Goal: Navigation & Orientation: Find specific page/section

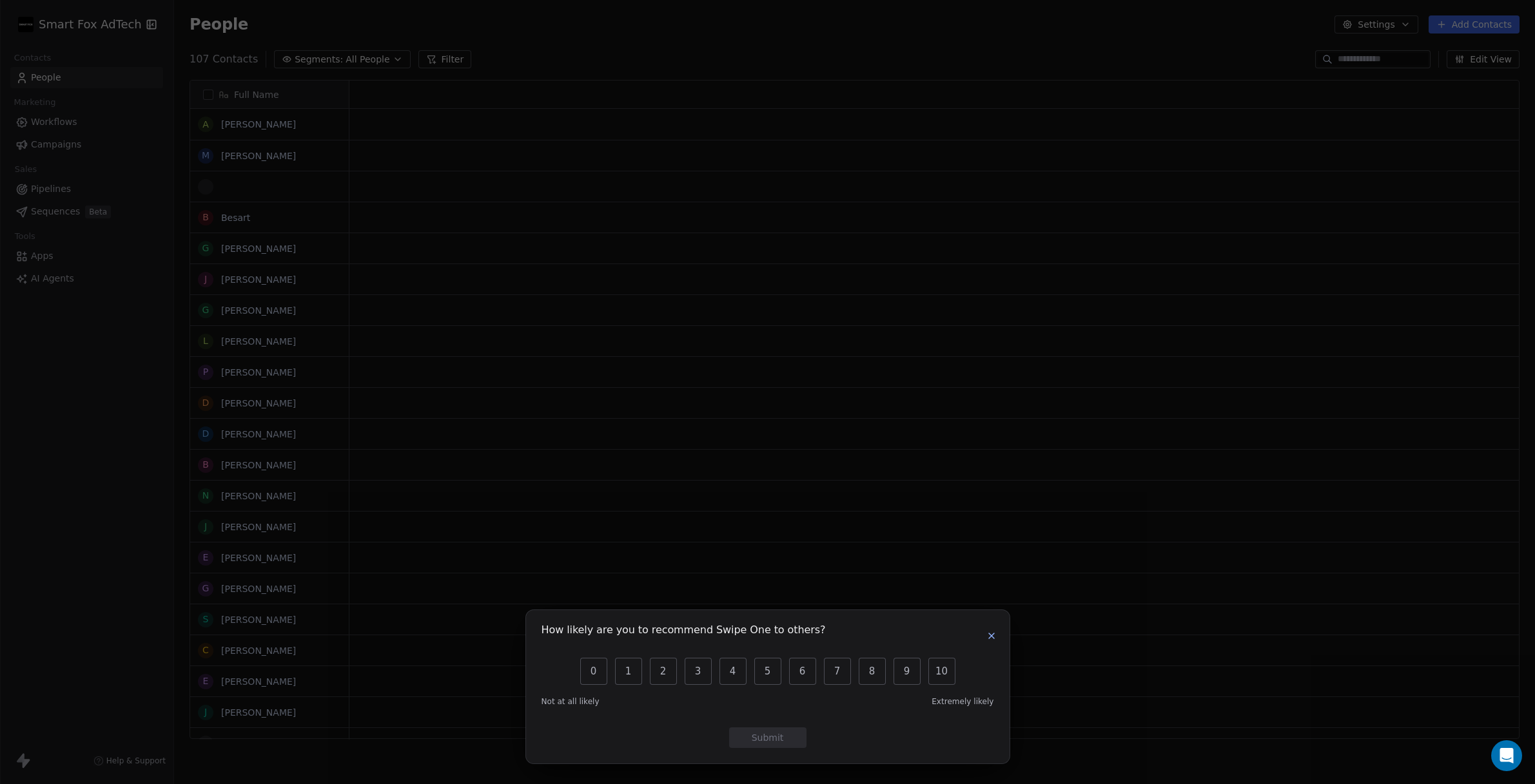
scroll to position [1, 1]
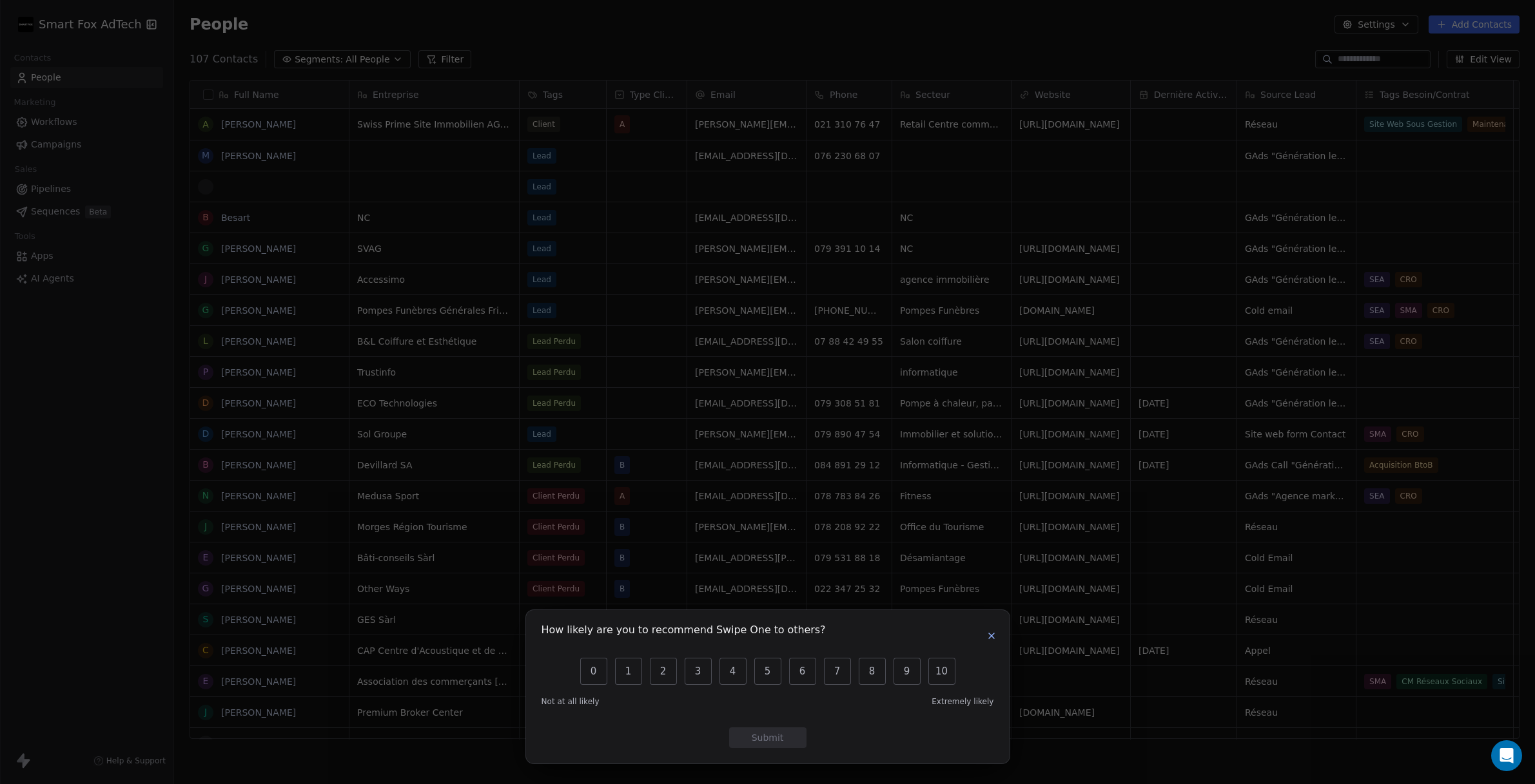
click at [990, 630] on button "button" at bounding box center [991, 635] width 16 height 16
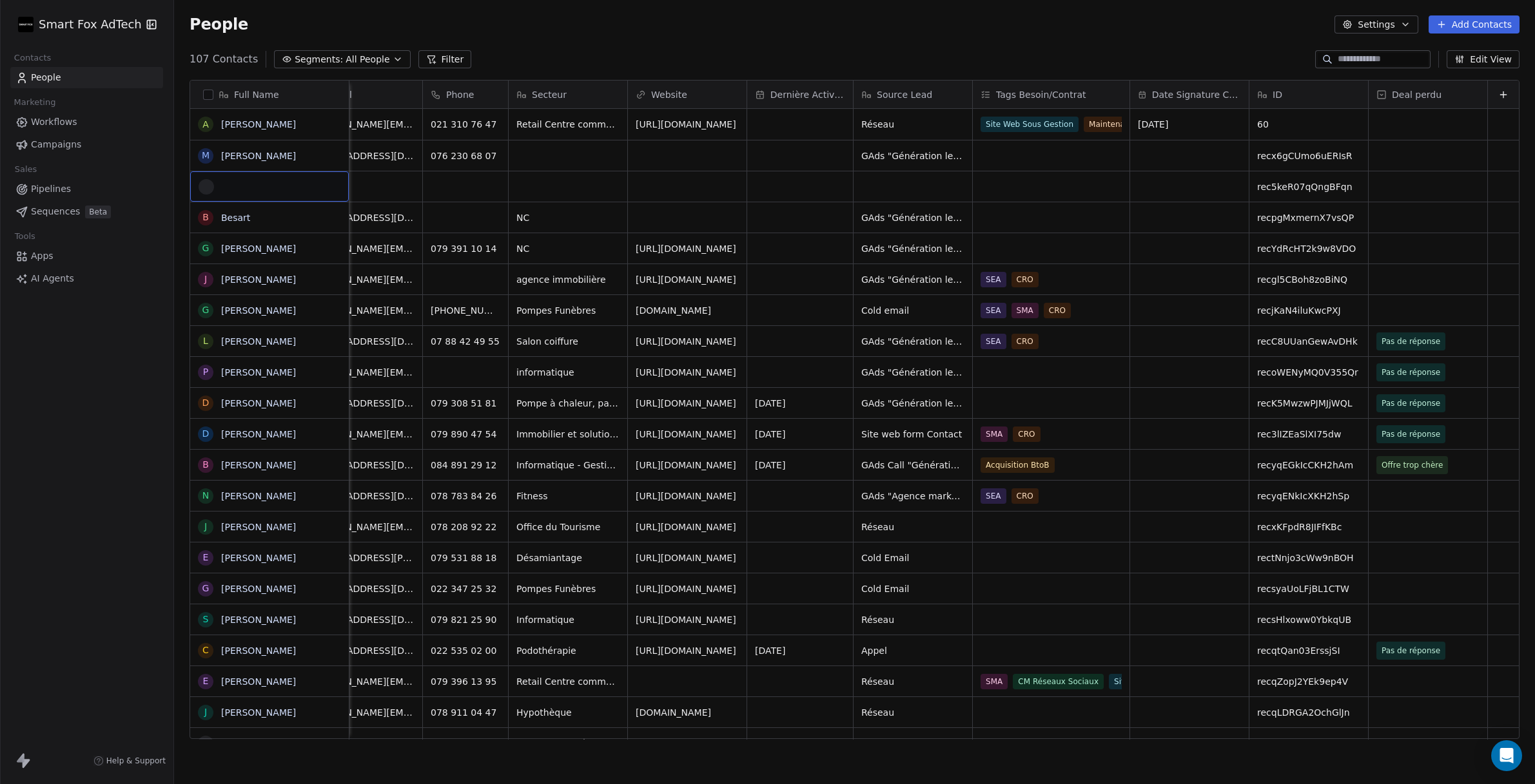
scroll to position [0, 0]
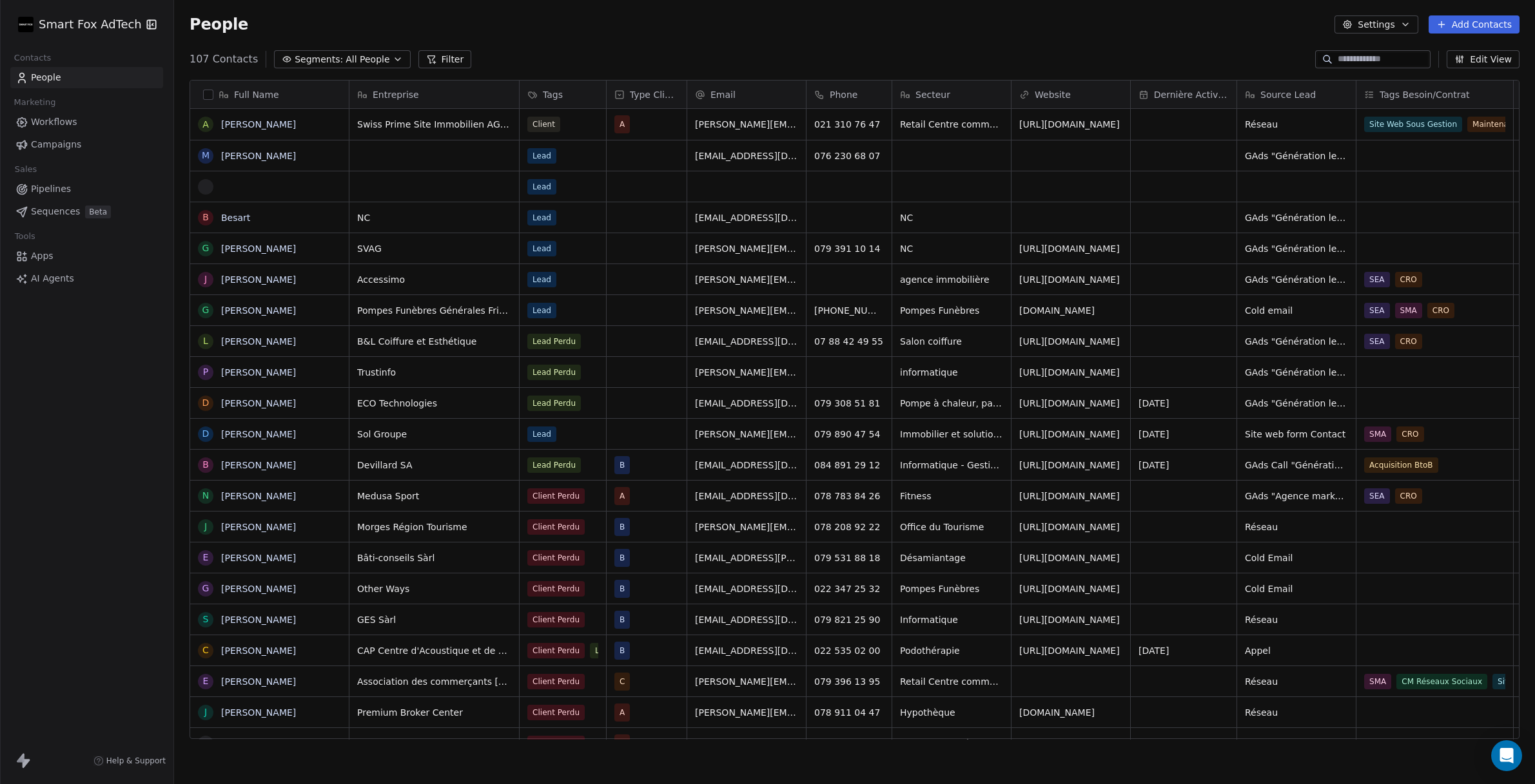
click at [62, 187] on span "Pipelines" at bounding box center [51, 189] width 40 height 13
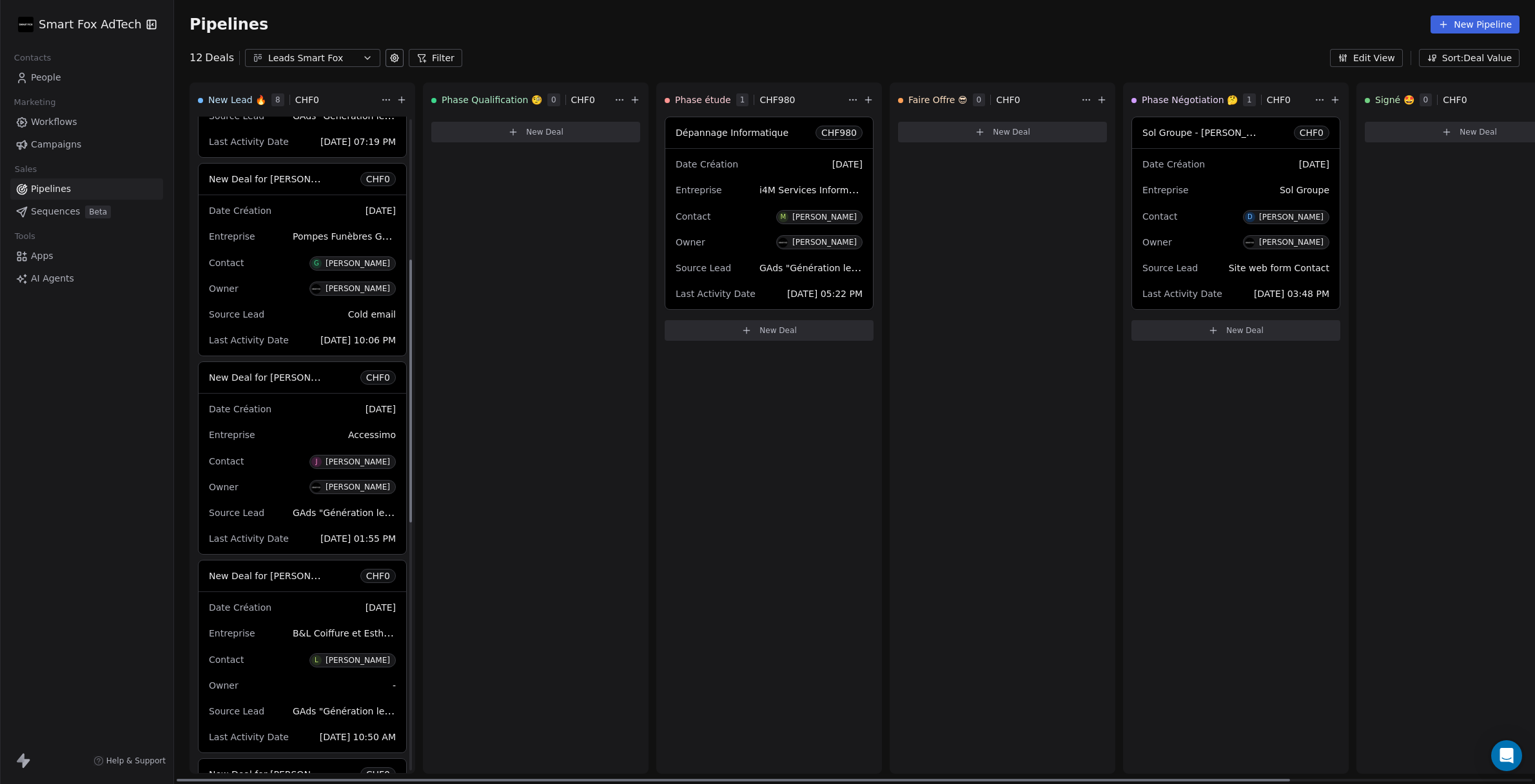
scroll to position [353, 0]
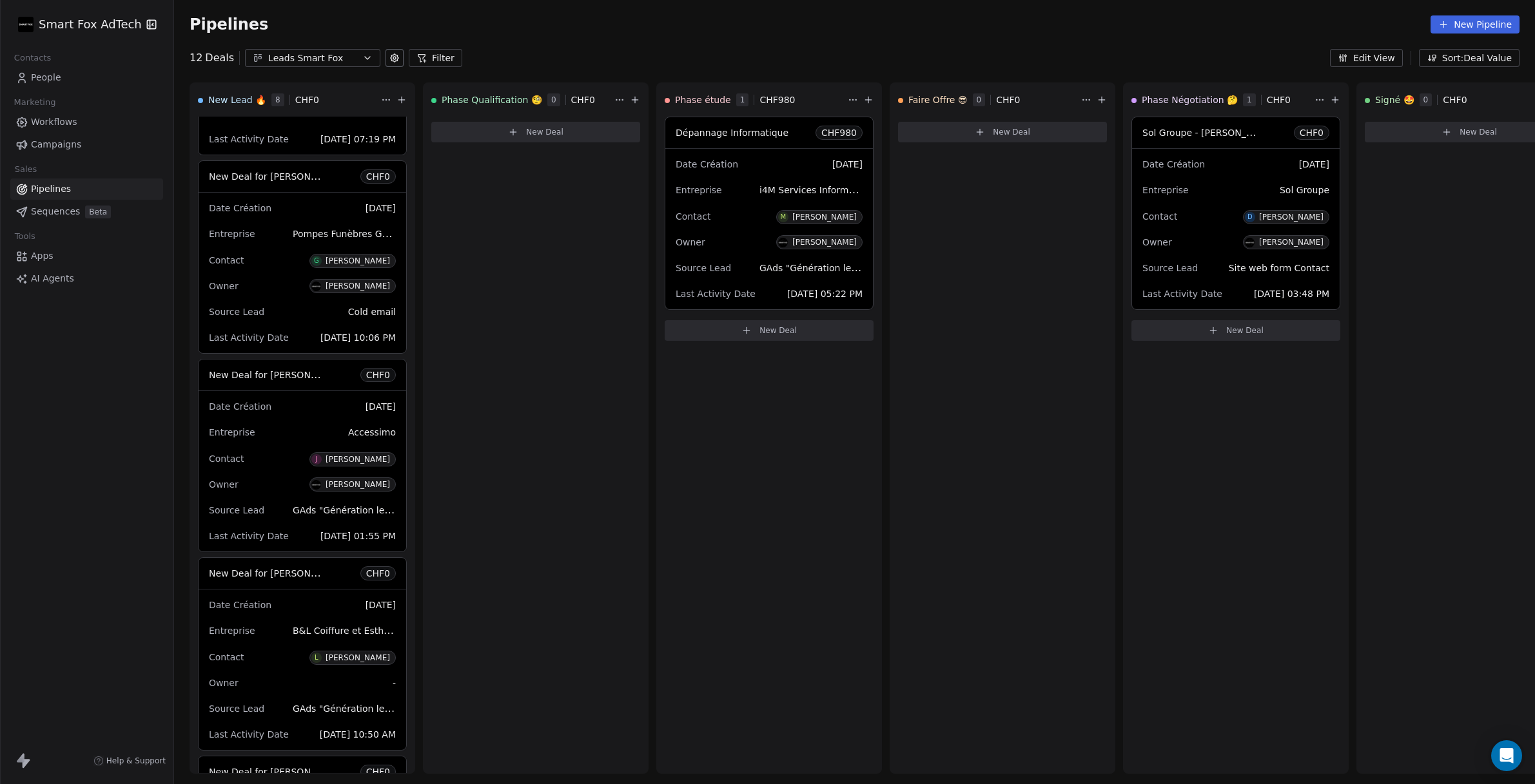
click at [140, 25] on button "button" at bounding box center [149, 25] width 18 height 13
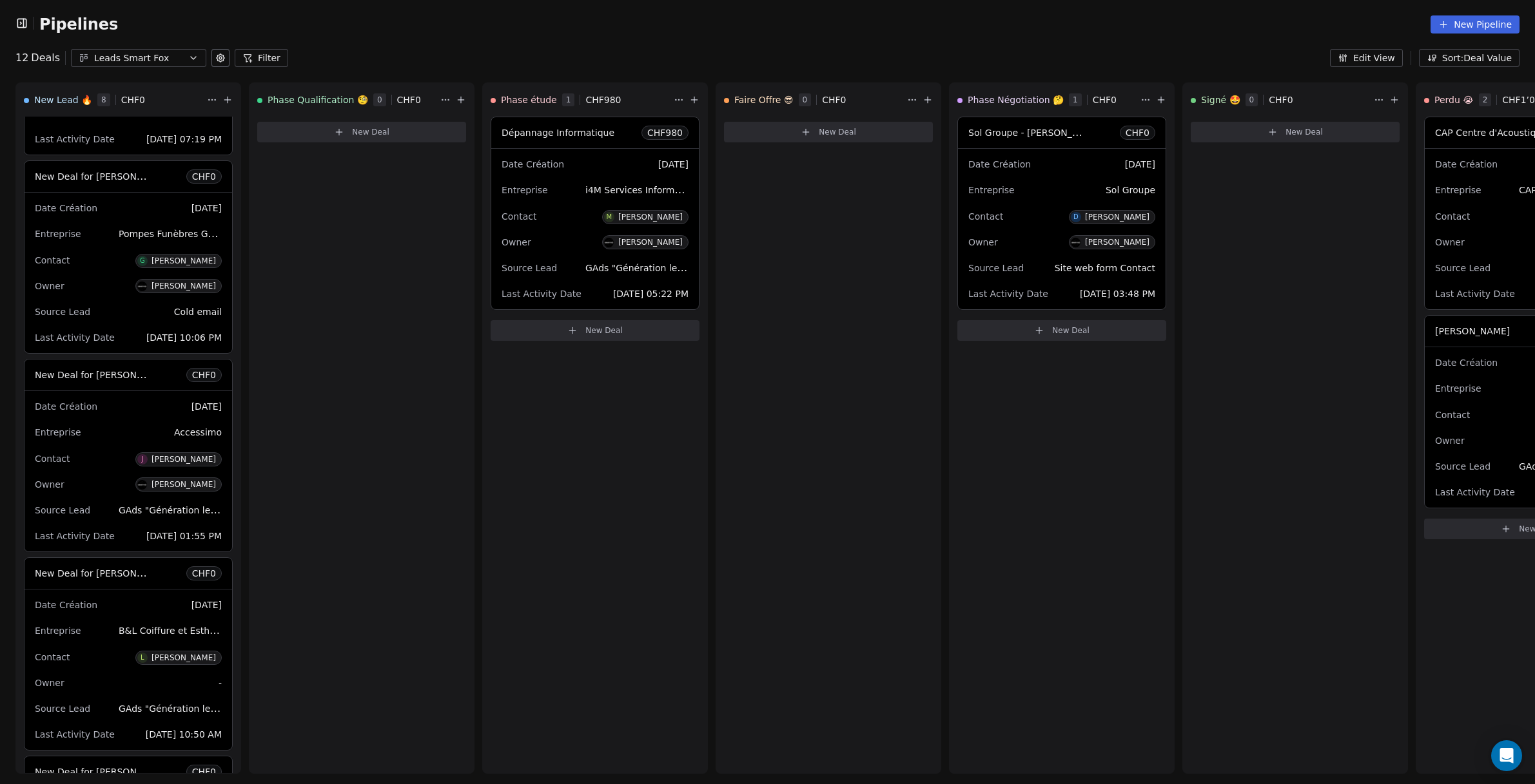
click at [152, 54] on div "Leads Smart Fox" at bounding box center [138, 58] width 89 height 13
click at [149, 39] on html "Pipelines New Pipeline 12 Deals Leads Smart Fox Filter Edit View Sort: Deal Val…" at bounding box center [767, 392] width 1535 height 784
click at [21, 23] on icon "button" at bounding box center [21, 23] width 2 height 2
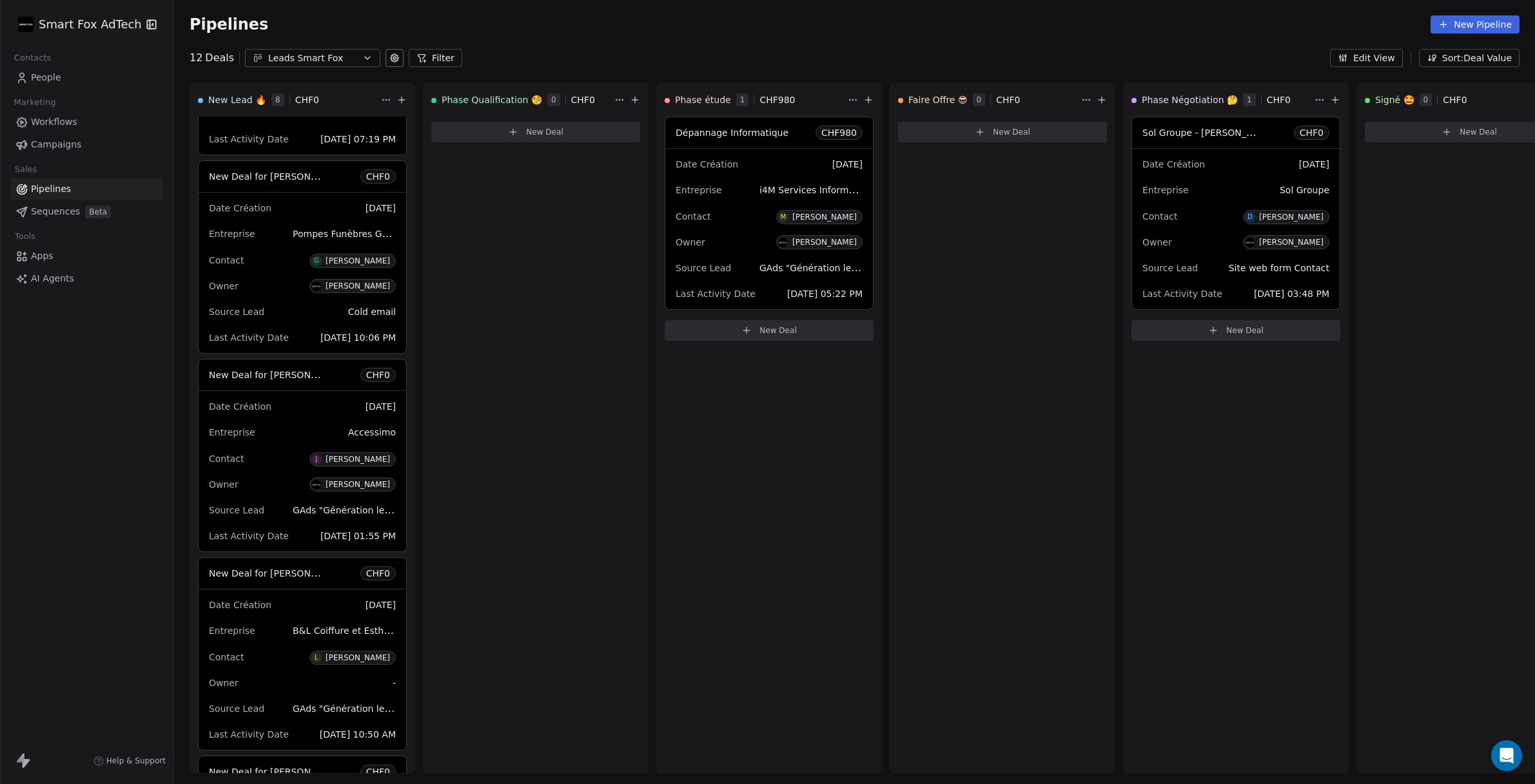
click at [119, 25] on html "Smart Fox AdTech Contacts People Marketing Workflows Campaigns Sales Pipelines …" at bounding box center [767, 392] width 1535 height 784
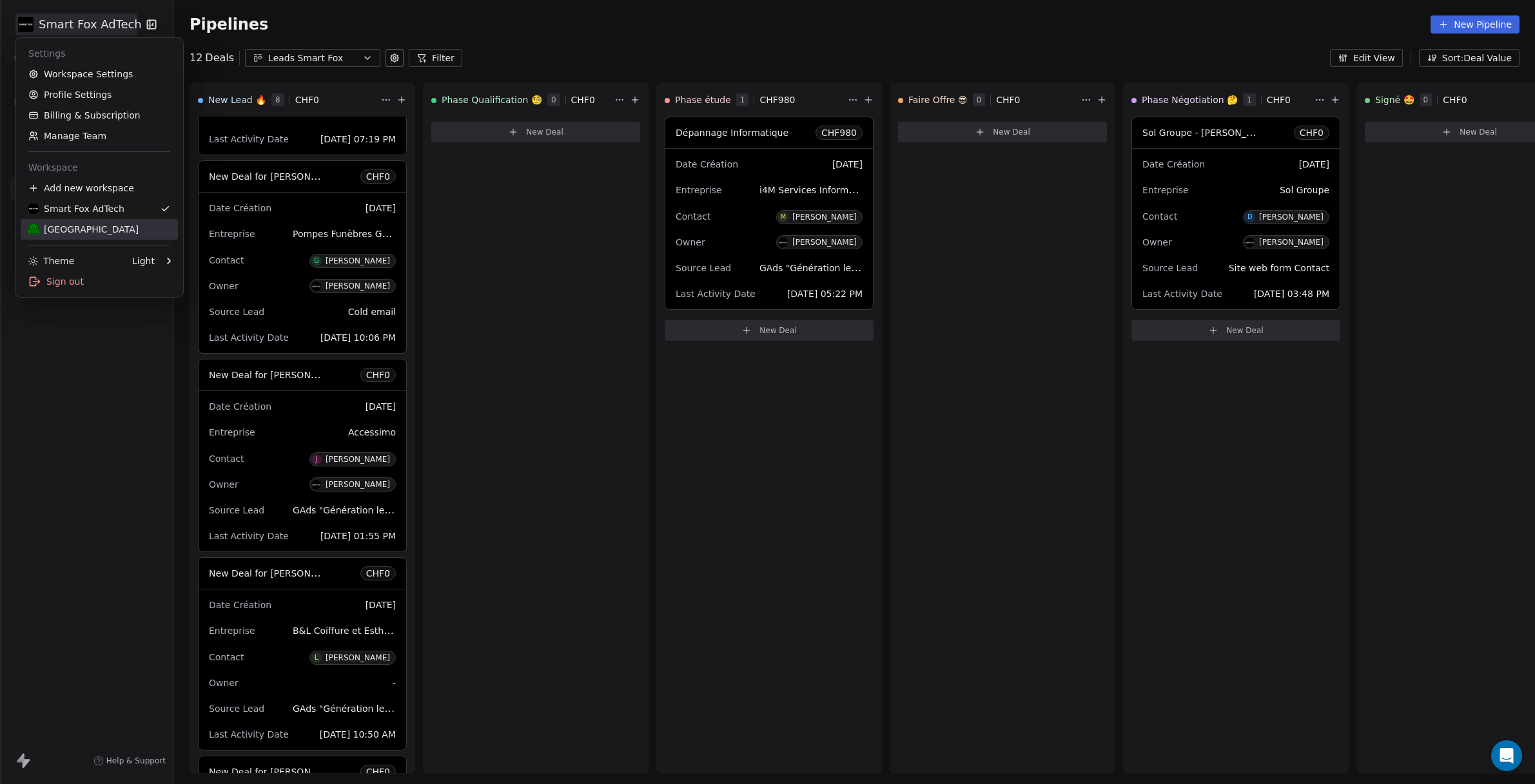
click at [108, 228] on div "[GEOGRAPHIC_DATA]" at bounding box center [99, 229] width 141 height 13
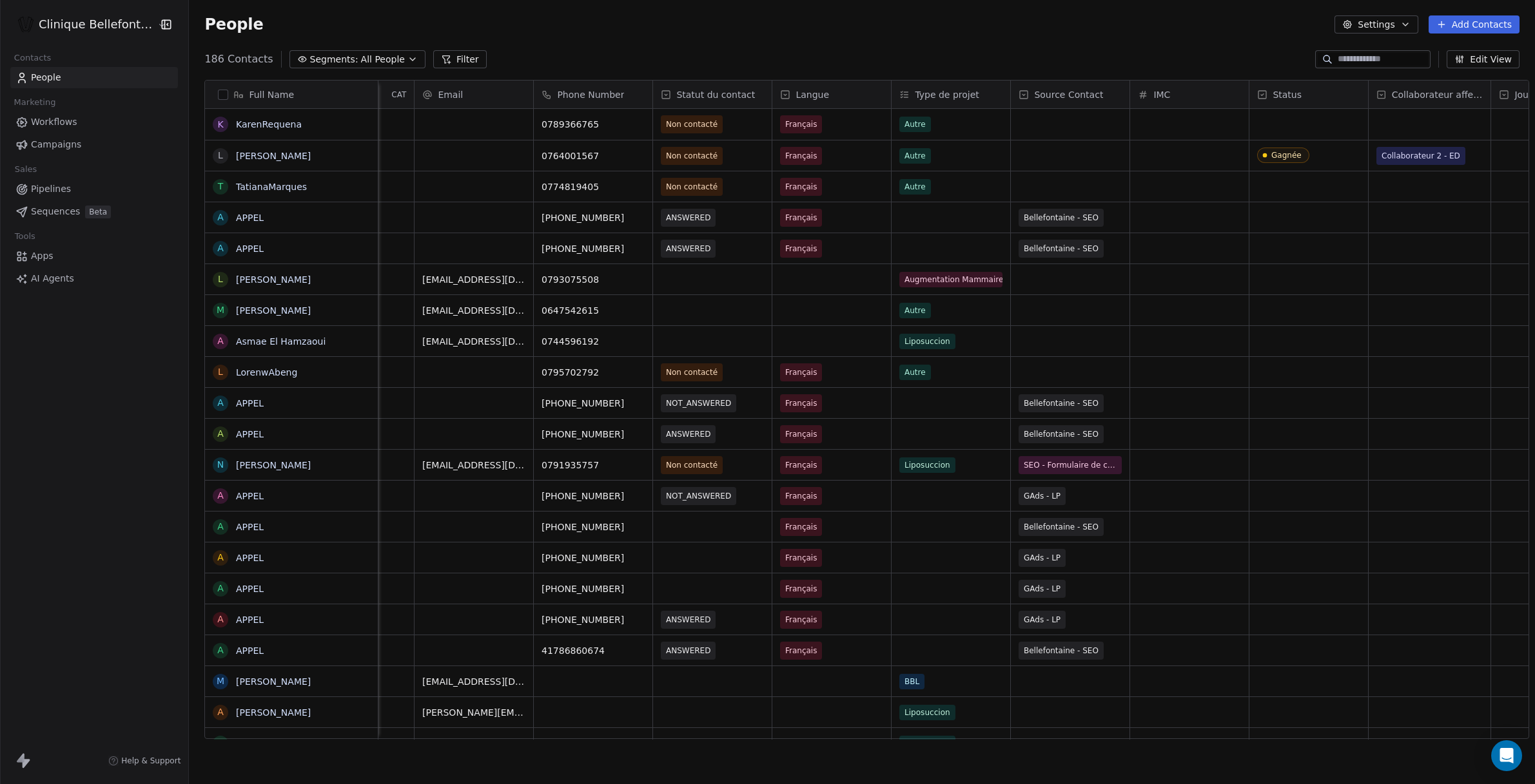
scroll to position [0, 107]
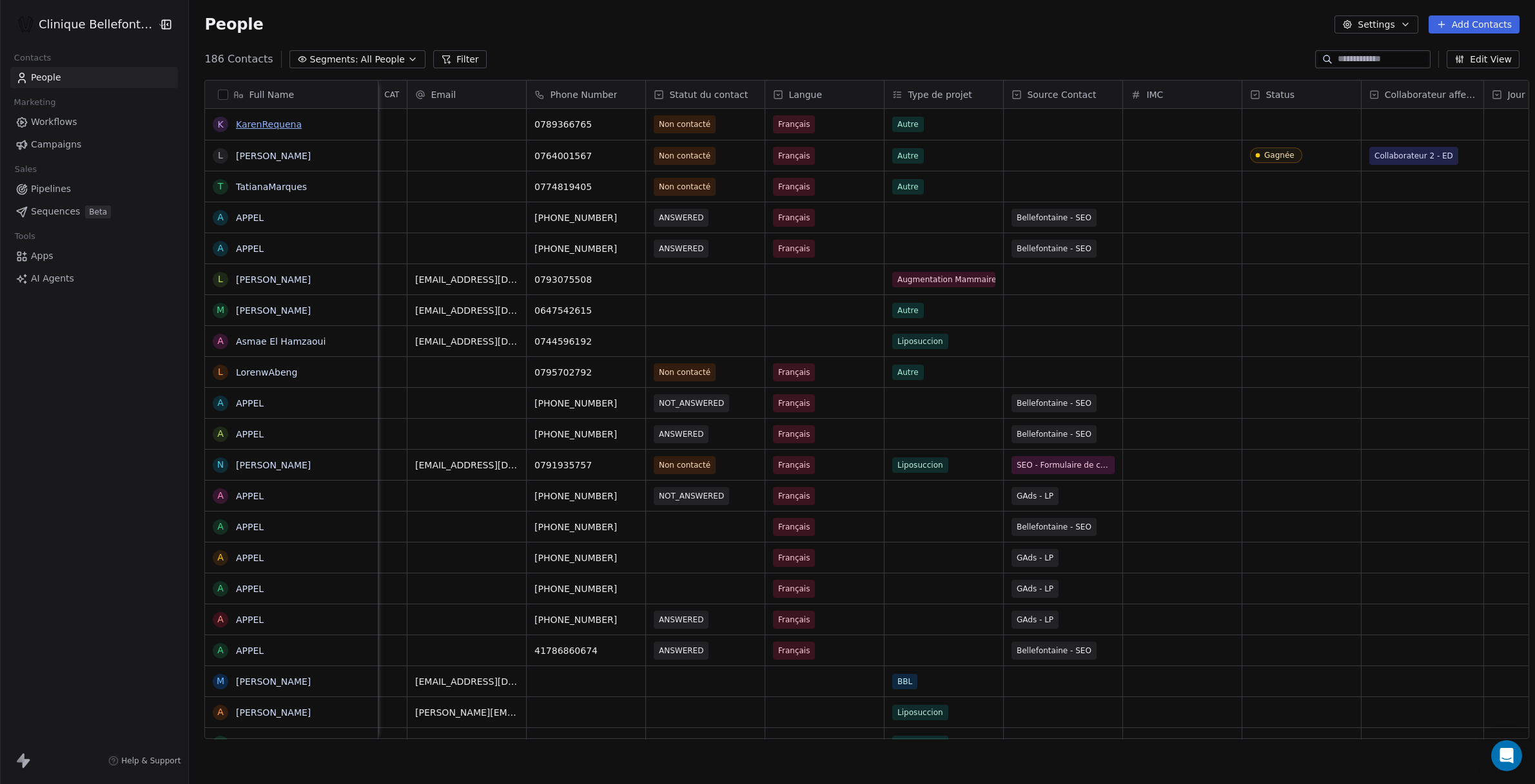
click at [262, 124] on link "KarenRequena" at bounding box center [269, 124] width 66 height 11
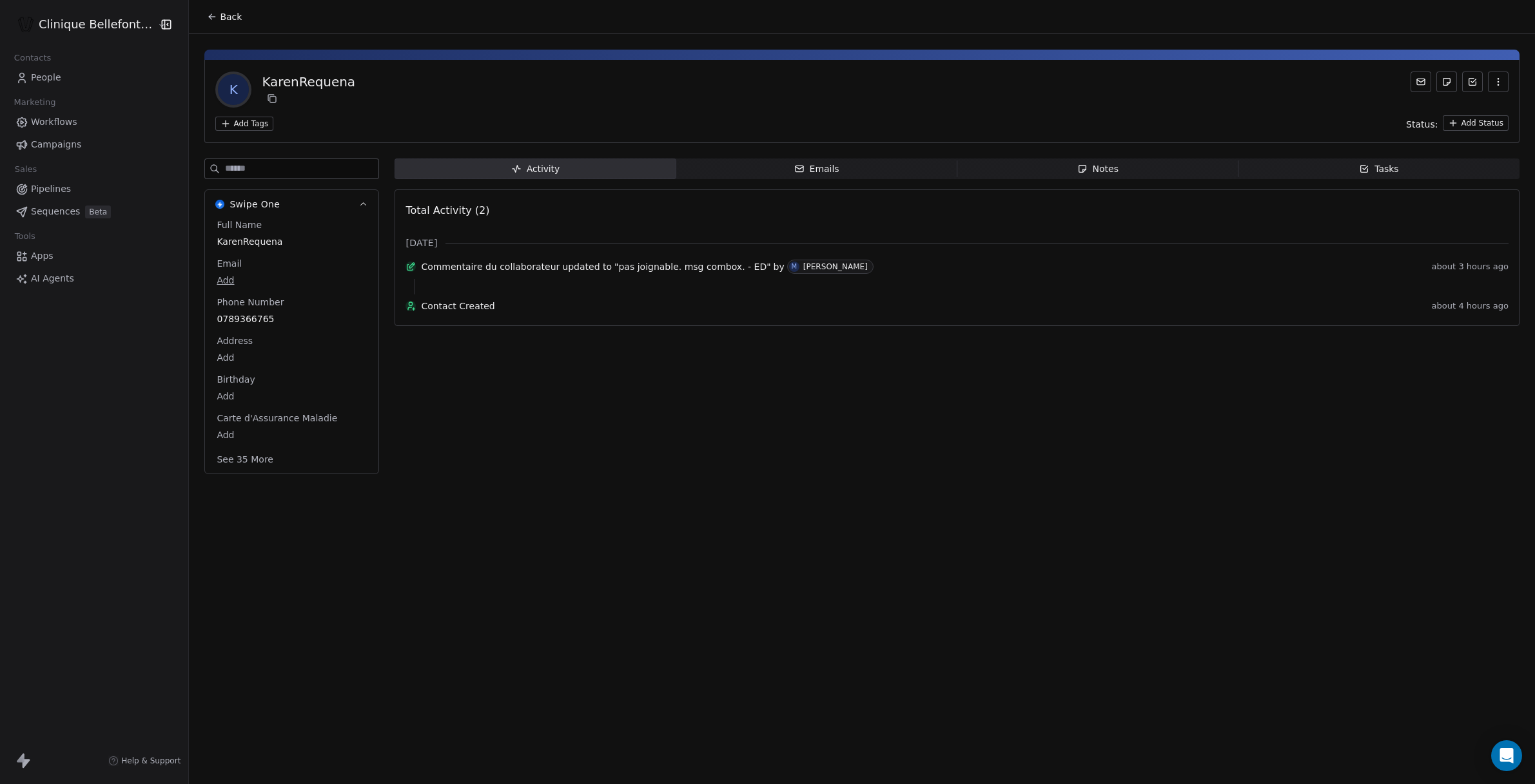
click at [288, 80] on div "KarenRequena" at bounding box center [308, 82] width 94 height 18
click at [1494, 76] on icon "button" at bounding box center [1498, 81] width 11 height 11
click at [1038, 118] on div "Add Tags Status: Add Status" at bounding box center [862, 122] width 1293 height 16
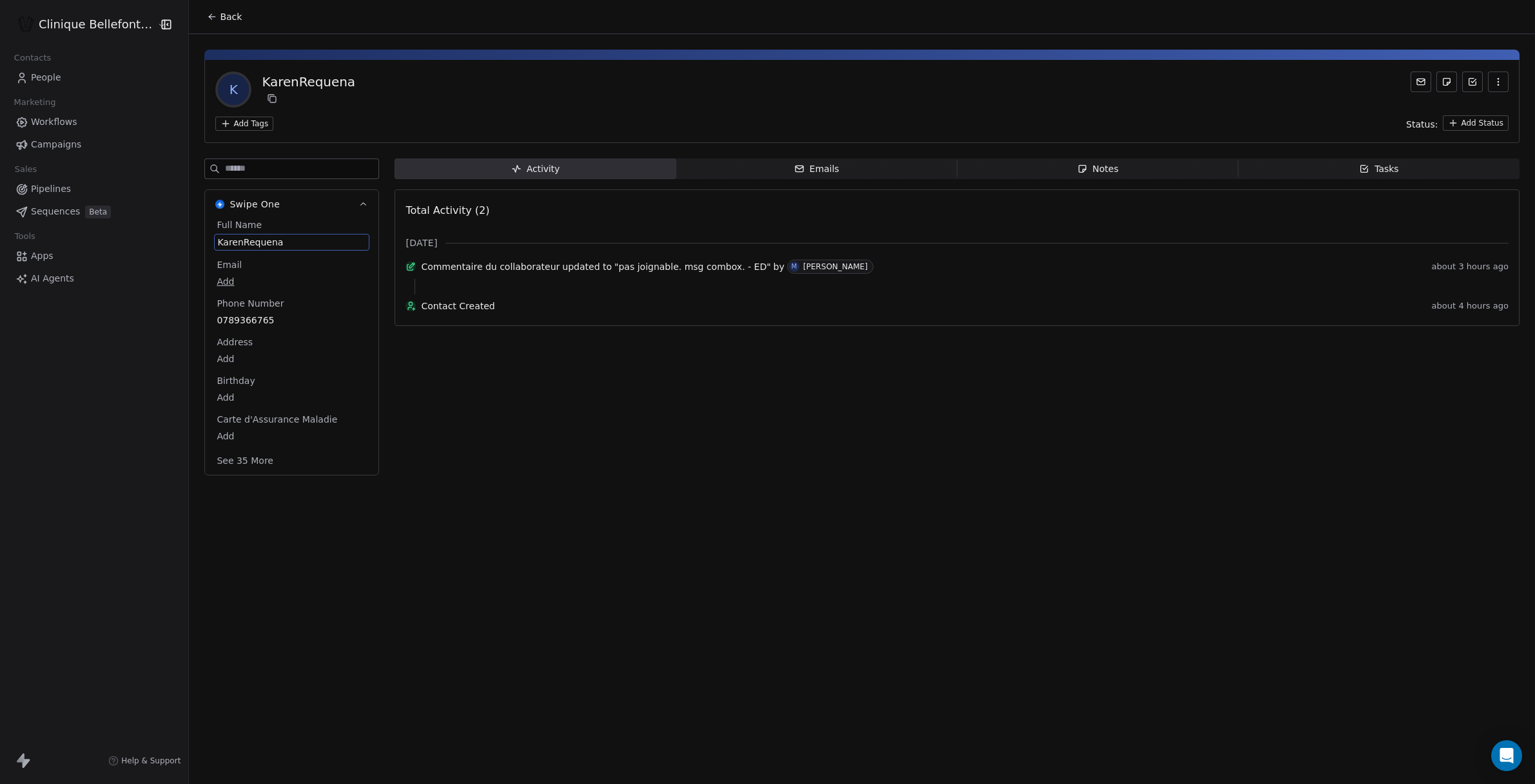
click at [229, 239] on span "KarenRequena" at bounding box center [291, 242] width 149 height 13
click at [232, 241] on span "KarenRequena" at bounding box center [291, 242] width 149 height 13
click at [232, 241] on textarea "**********" at bounding box center [281, 254] width 153 height 40
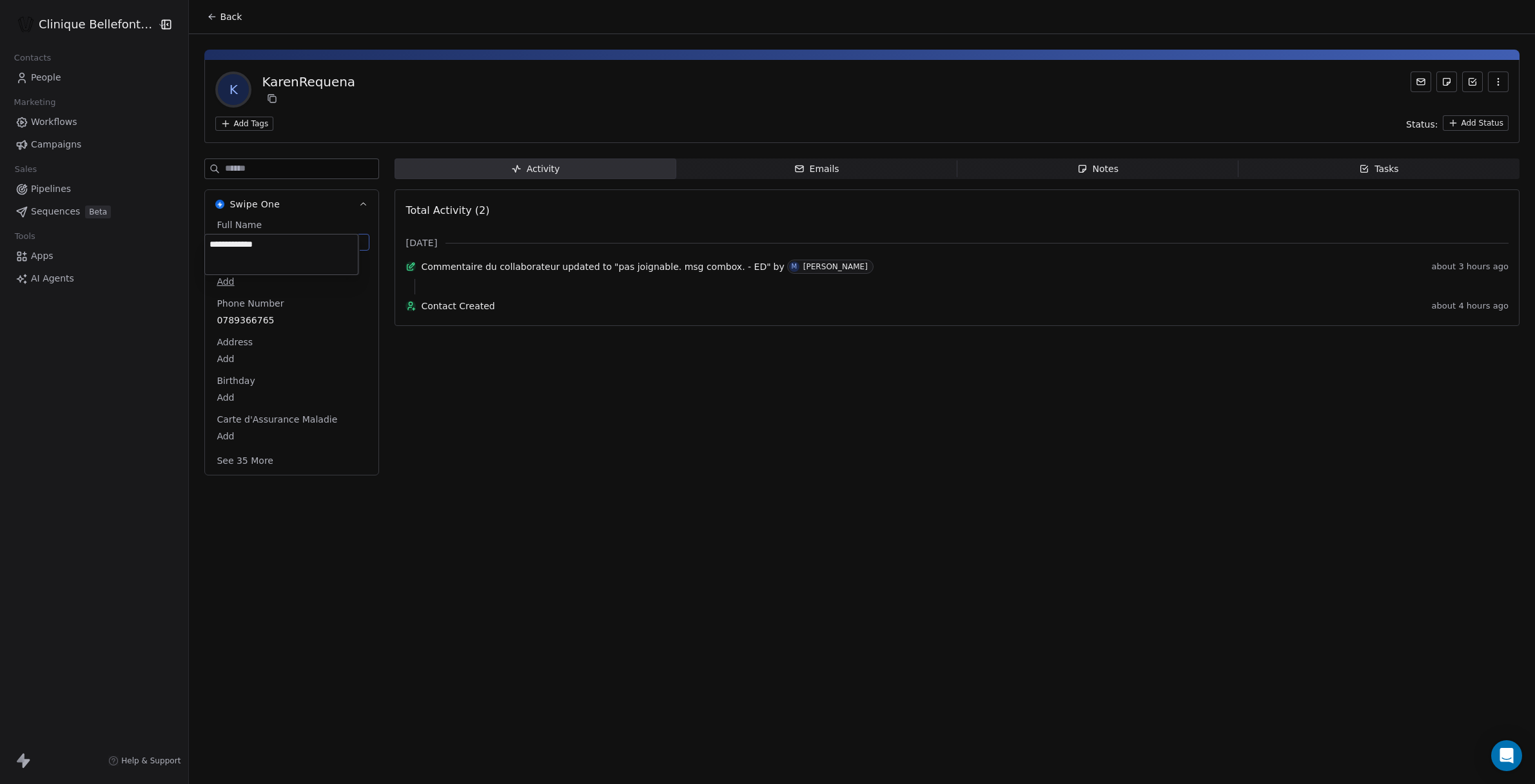
type textarea "**********"
click at [56, 78] on span "People" at bounding box center [46, 77] width 30 height 13
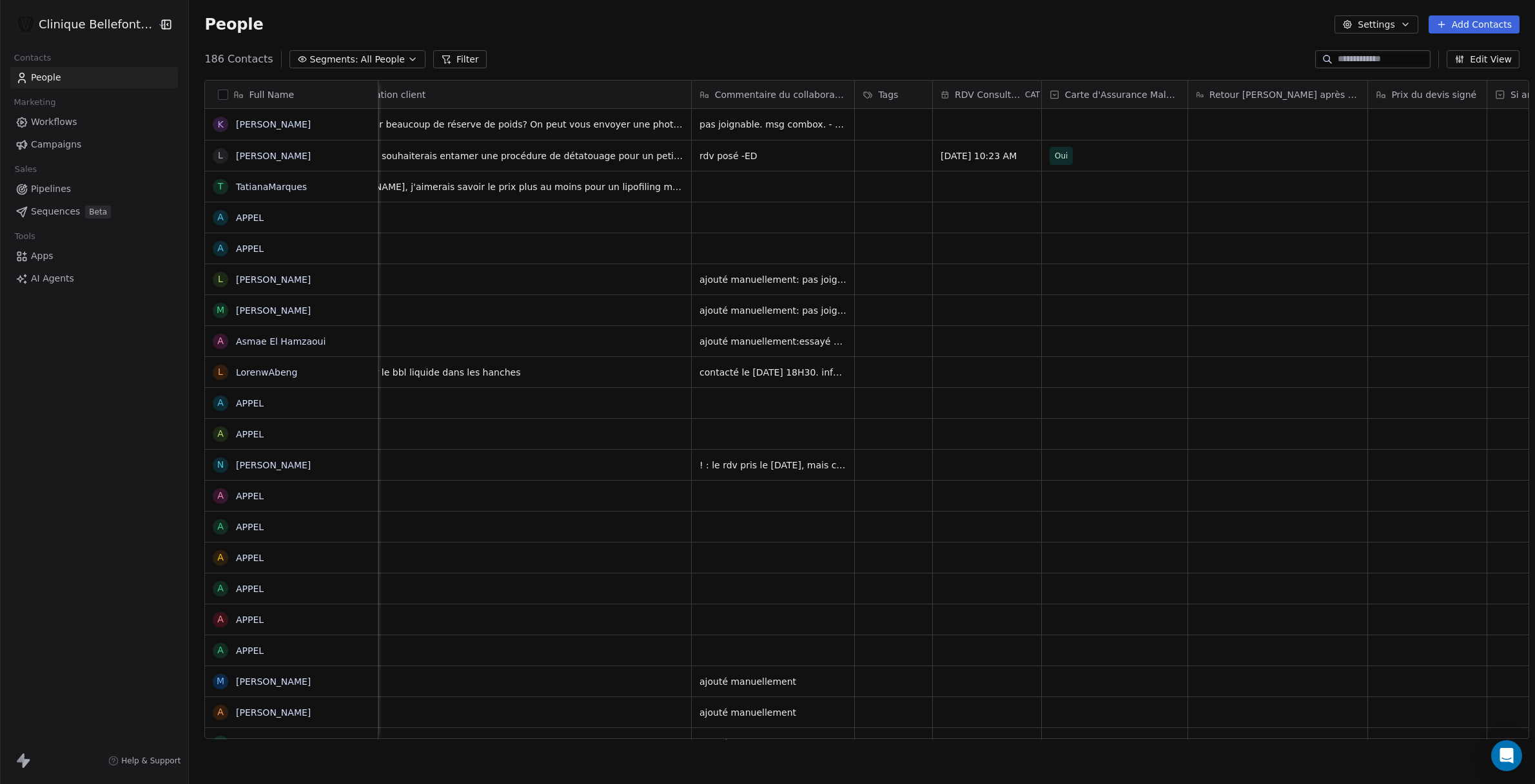
scroll to position [0, 2014]
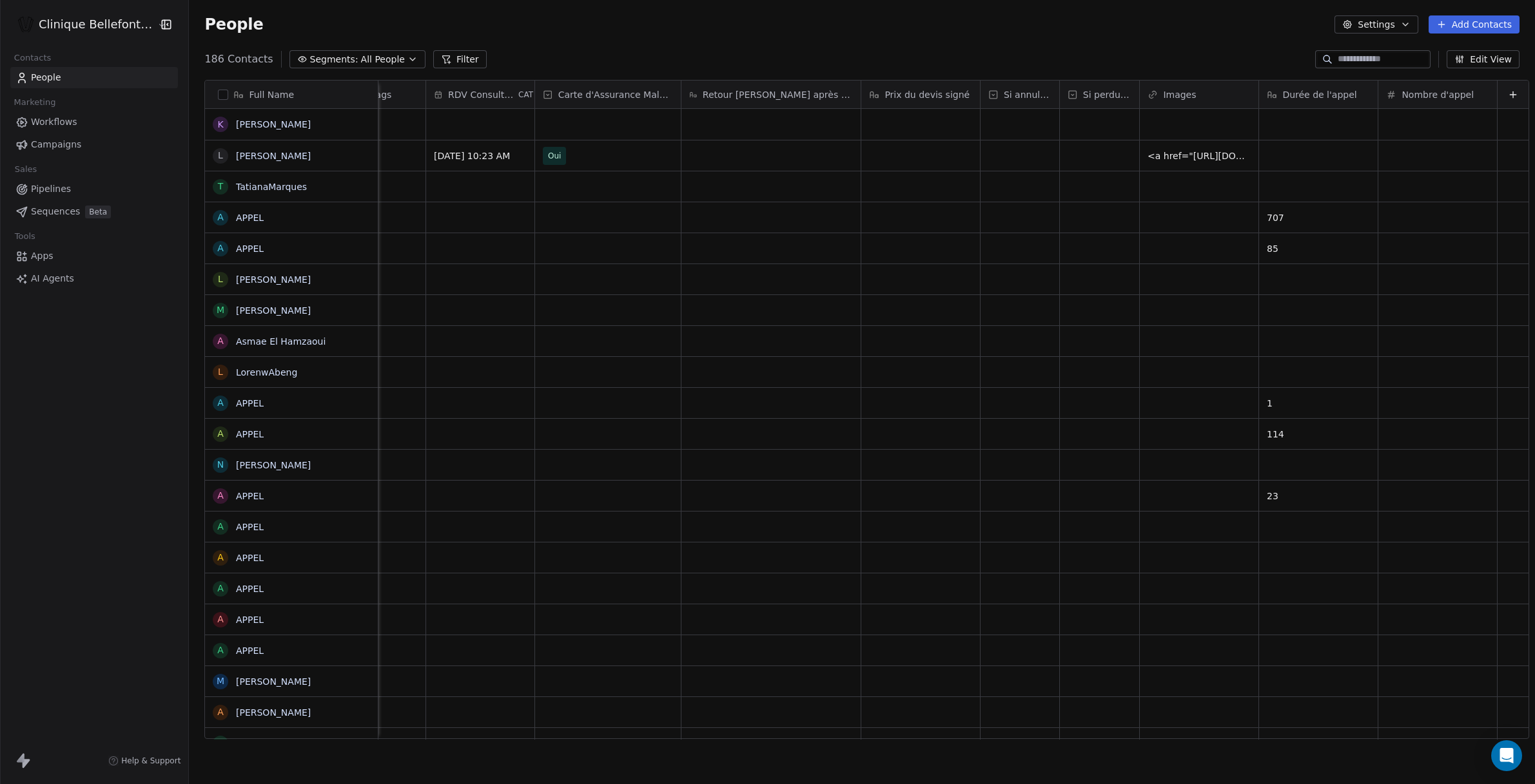
click at [67, 148] on span "Campaigns" at bounding box center [56, 145] width 50 height 13
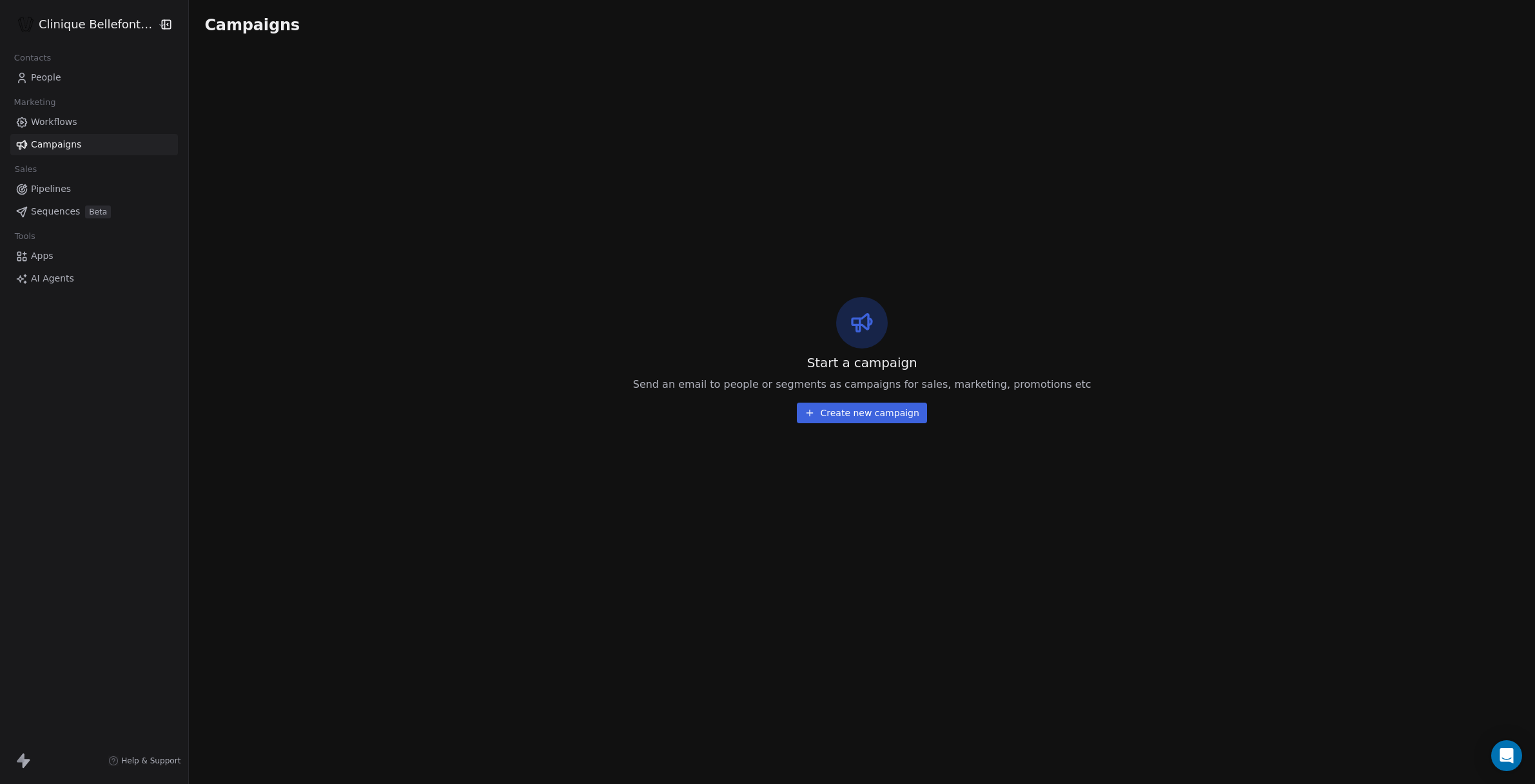
click at [58, 190] on span "Pipelines" at bounding box center [51, 189] width 40 height 13
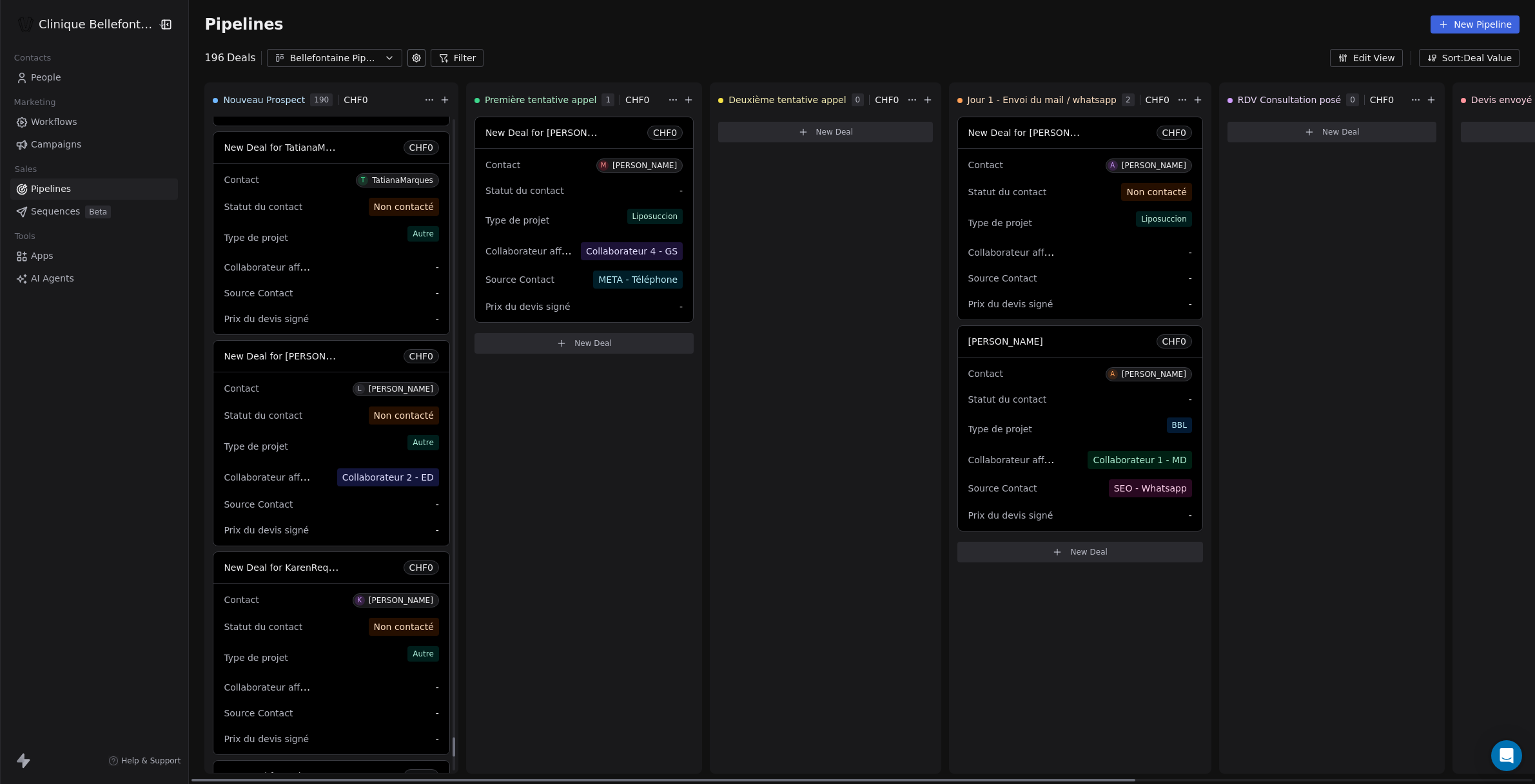
scroll to position [20734, 0]
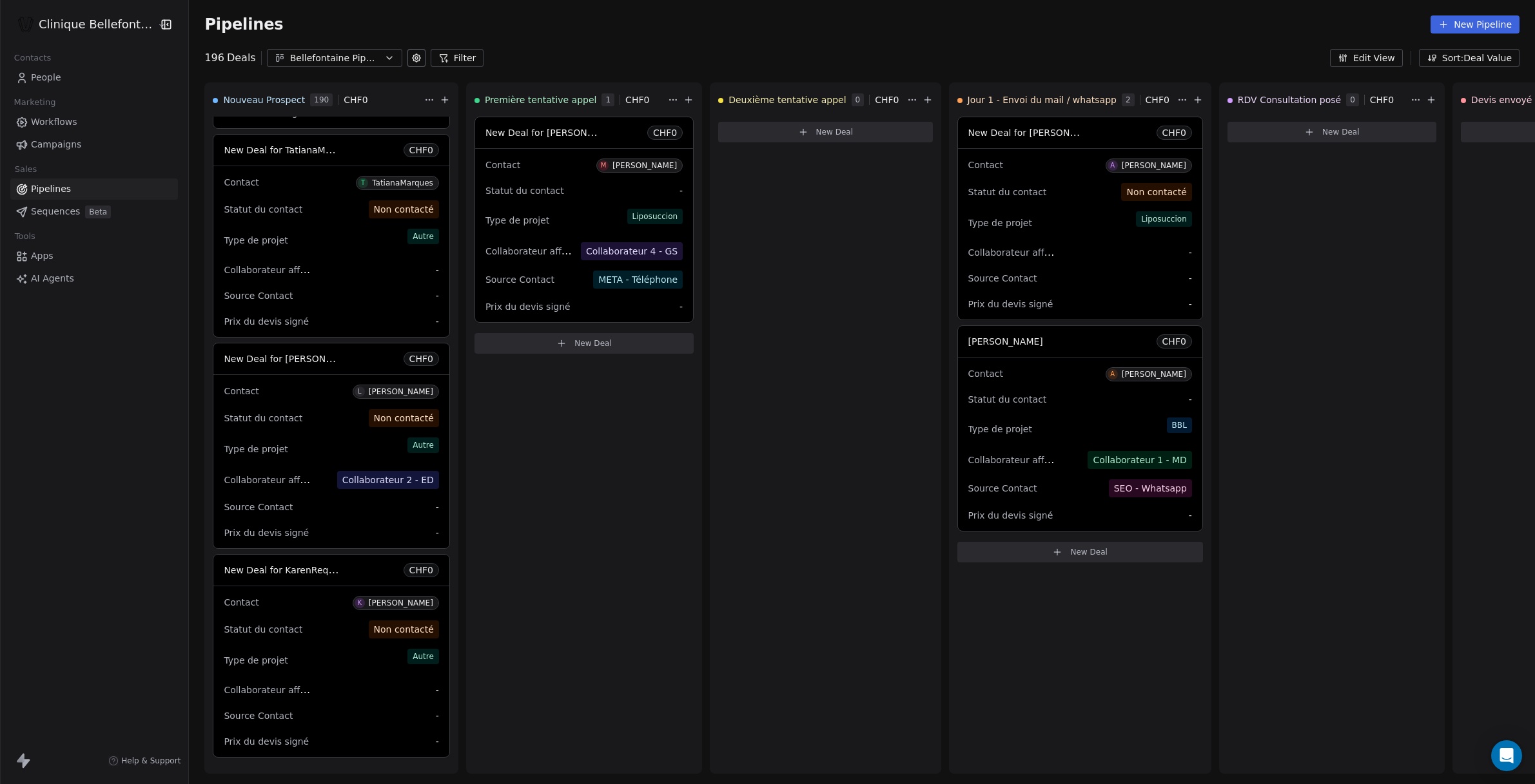
click at [61, 80] on link "People" at bounding box center [95, 78] width 168 height 21
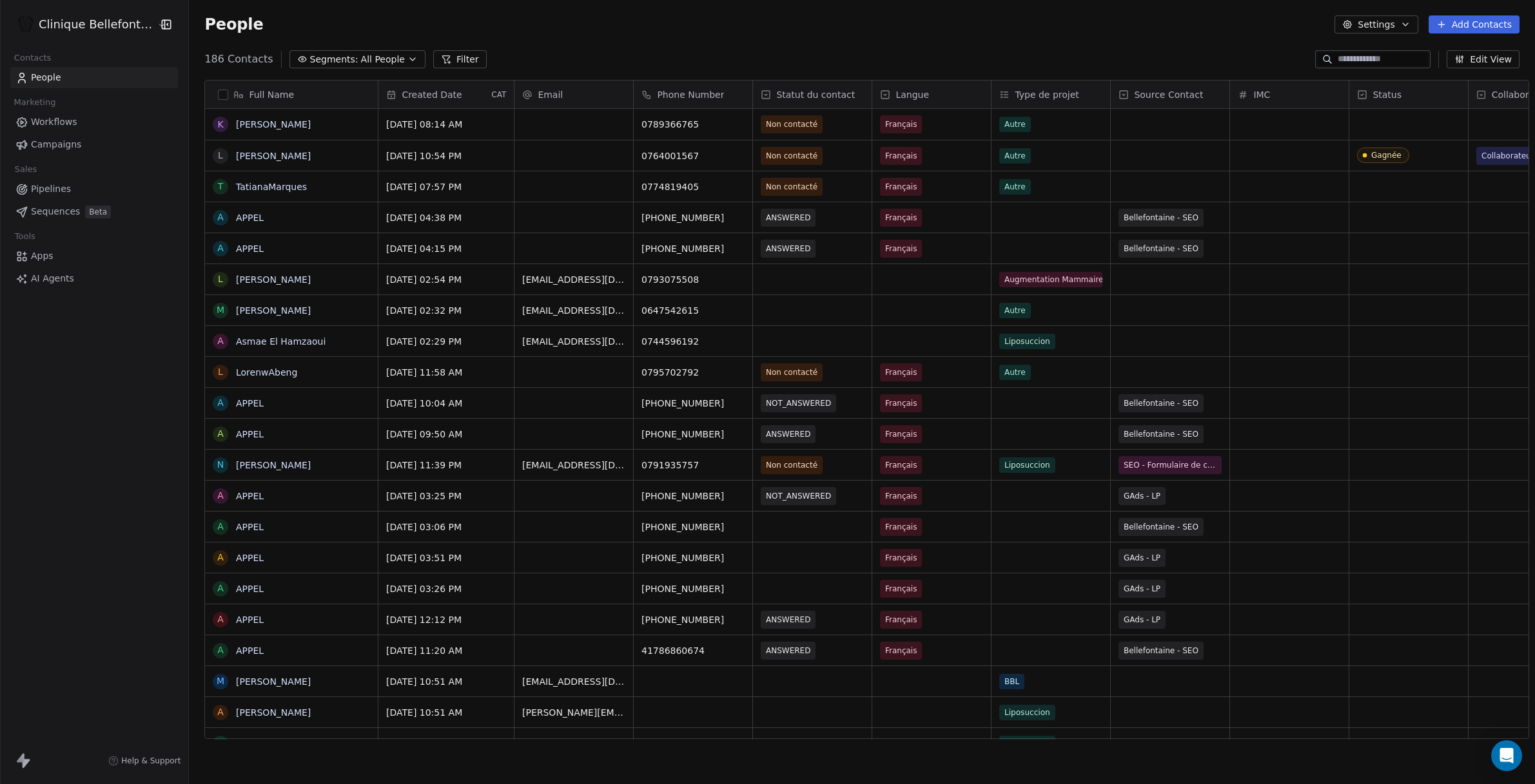
scroll to position [690, 1355]
click at [538, 34] on div "People Settings Add Contacts" at bounding box center [862, 25] width 1346 height 49
